Goal: Task Accomplishment & Management: Complete application form

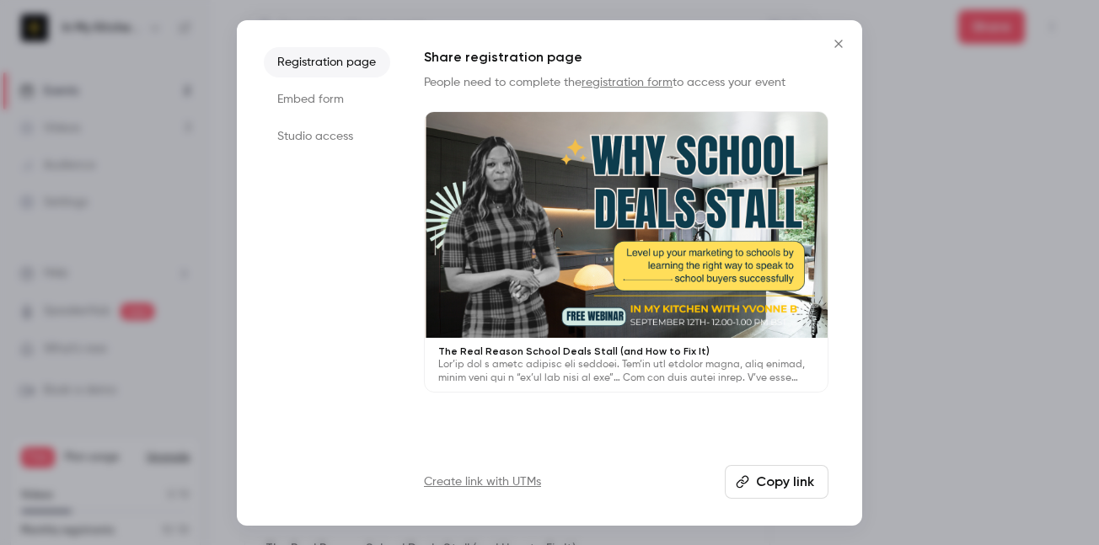
click at [838, 45] on icon "Close" at bounding box center [838, 44] width 8 height 8
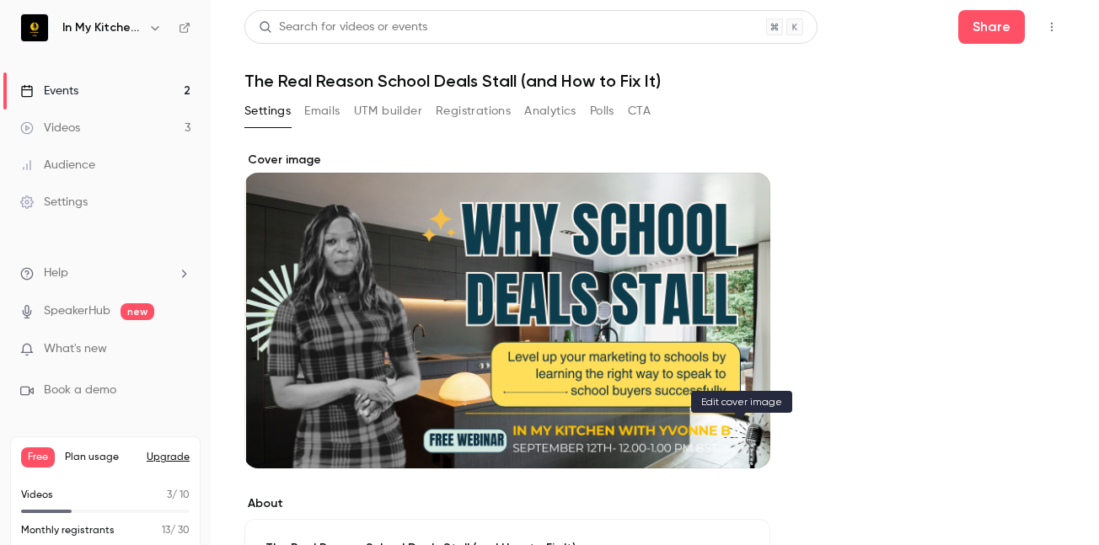
click at [741, 435] on icon "Cover image" at bounding box center [740, 437] width 19 height 13
click at [741, 433] on icon "Cover image" at bounding box center [740, 437] width 19 height 13
click at [78, 95] on div "Events" at bounding box center [49, 91] width 58 height 17
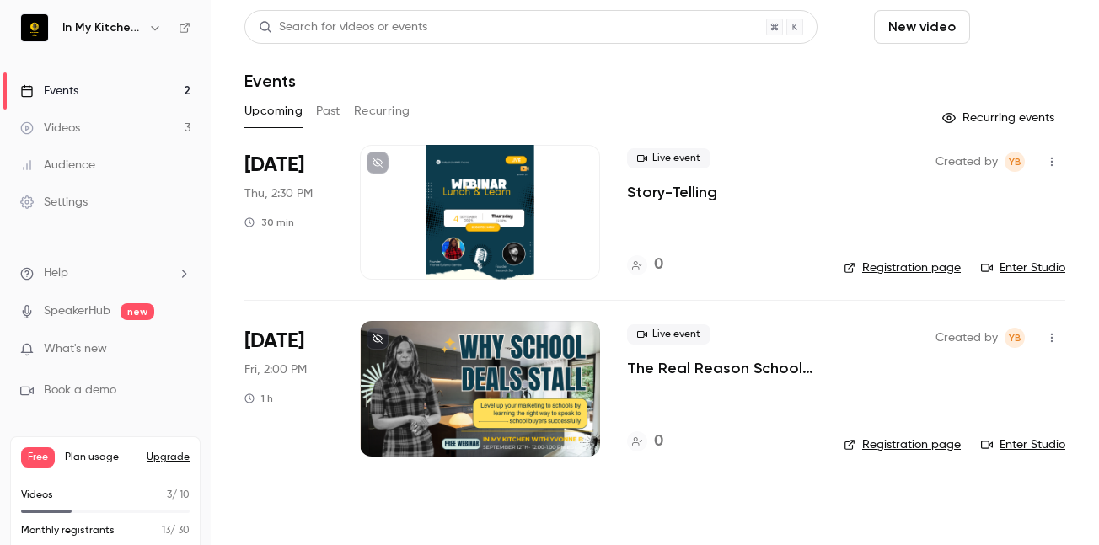
click at [1023, 35] on button "Schedule" at bounding box center [1021, 27] width 88 height 34
click at [994, 76] on div "One time event" at bounding box center [974, 73] width 128 height 17
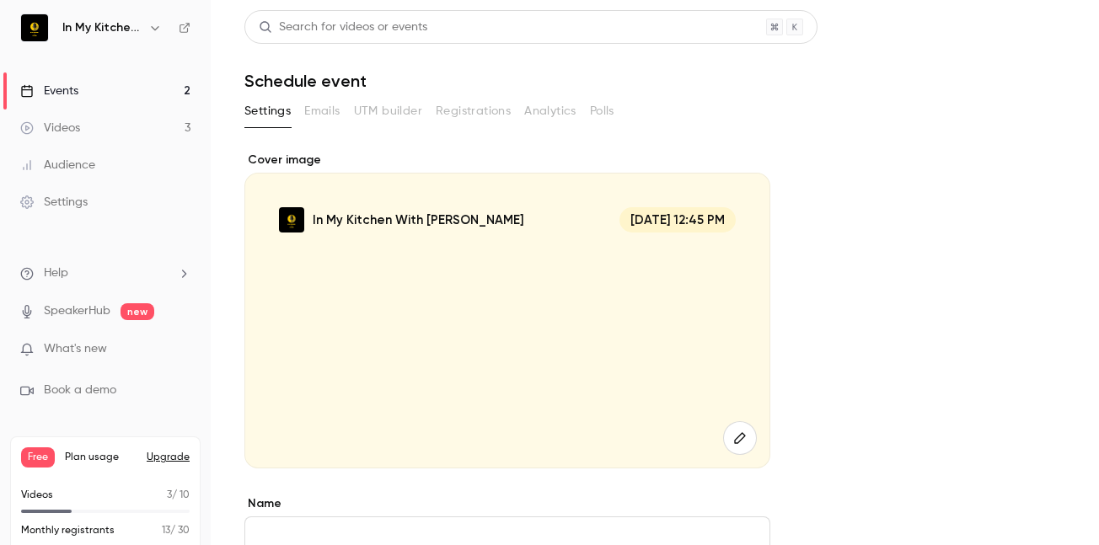
scroll to position [12, 0]
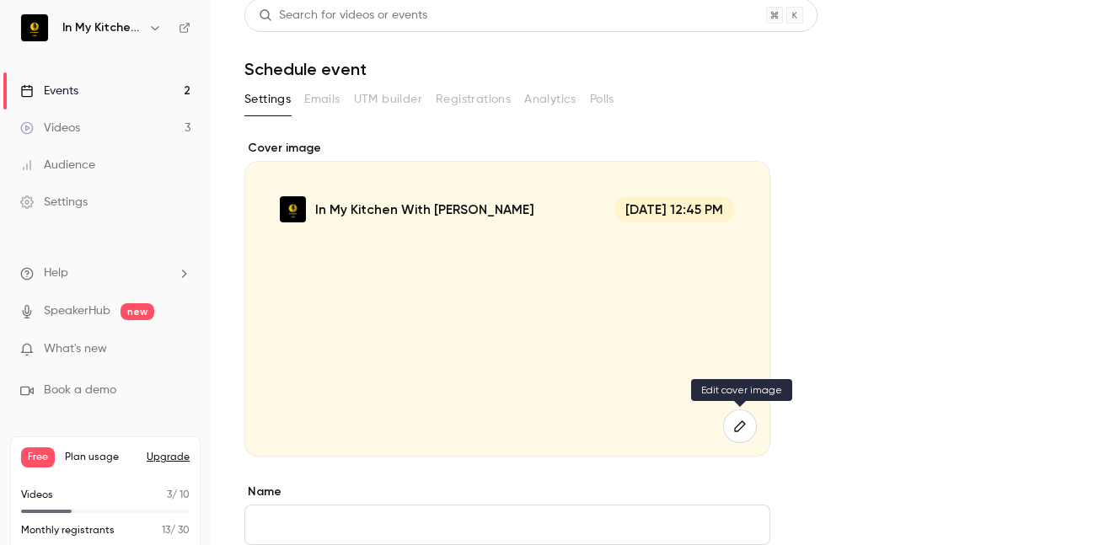
click at [741, 429] on icon "button" at bounding box center [739, 425] width 11 height 11
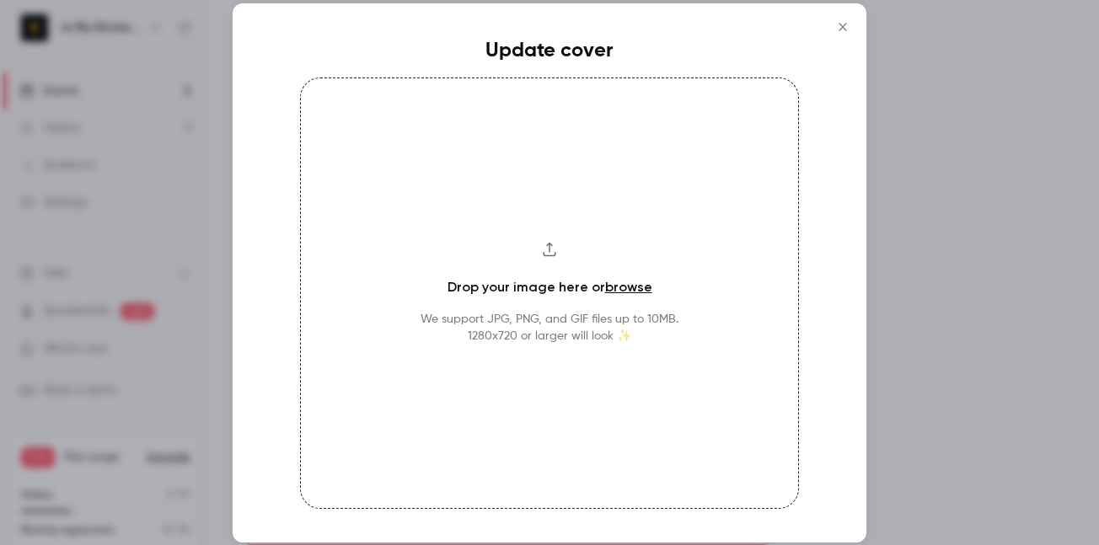
click at [844, 32] on icon "Close" at bounding box center [842, 26] width 20 height 13
